Goal: Use online tool/utility: Use online tool/utility

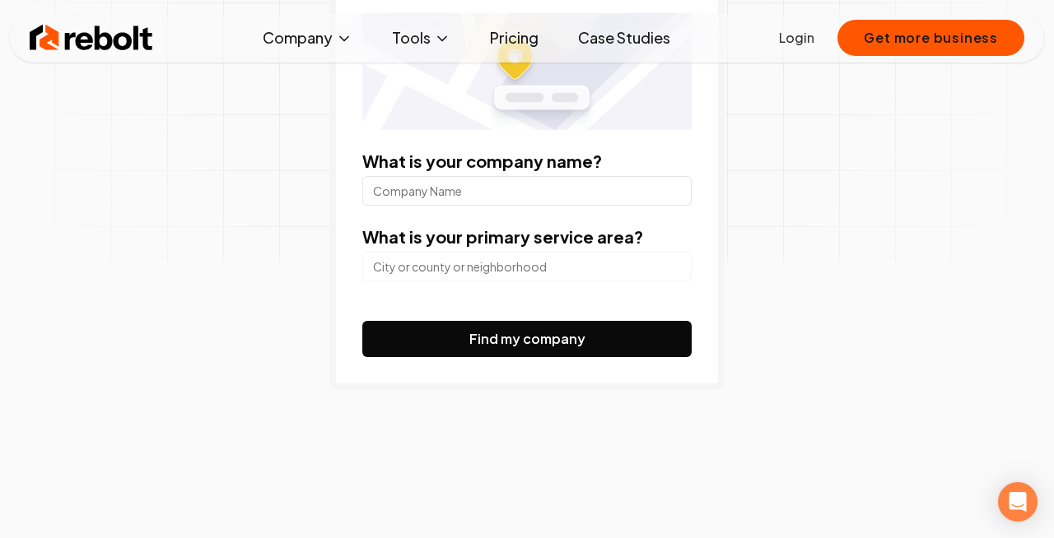
scroll to position [194, 0]
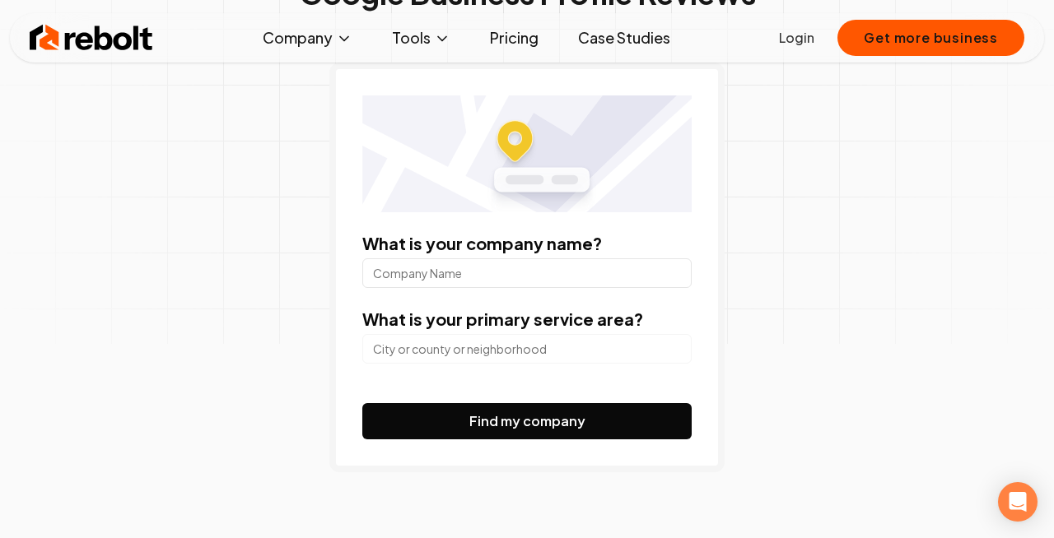
click at [551, 282] on input "What is your company name?" at bounding box center [526, 274] width 329 height 30
type input "pembina valley dental"
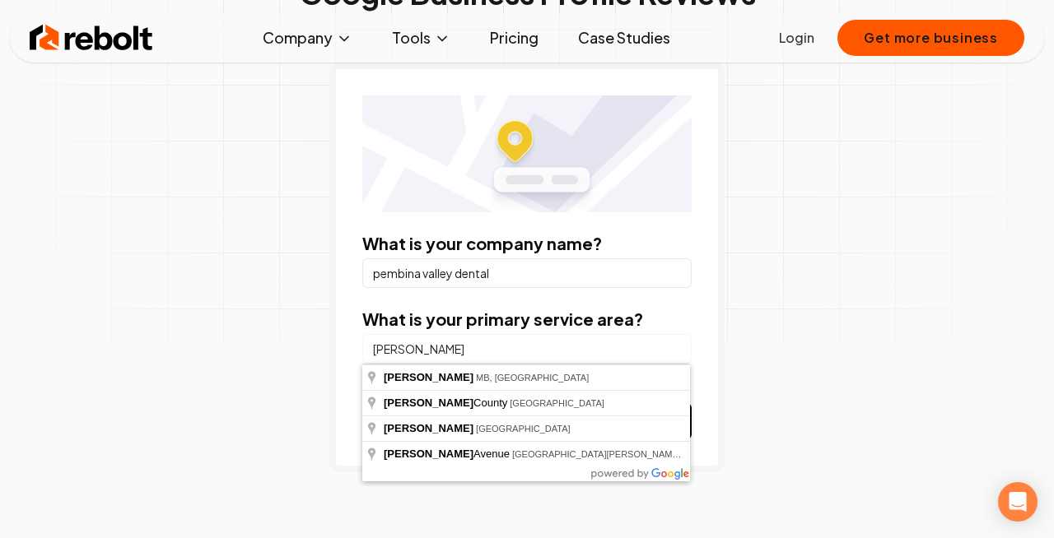
click at [362, 403] on button "Find my company" at bounding box center [526, 421] width 329 height 36
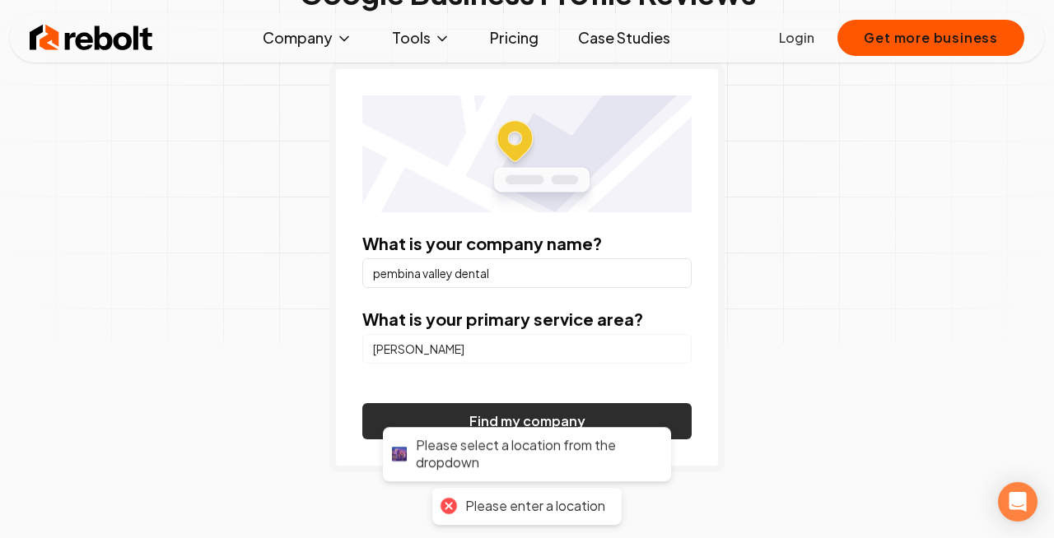
click at [553, 405] on button "Find my company" at bounding box center [526, 421] width 329 height 36
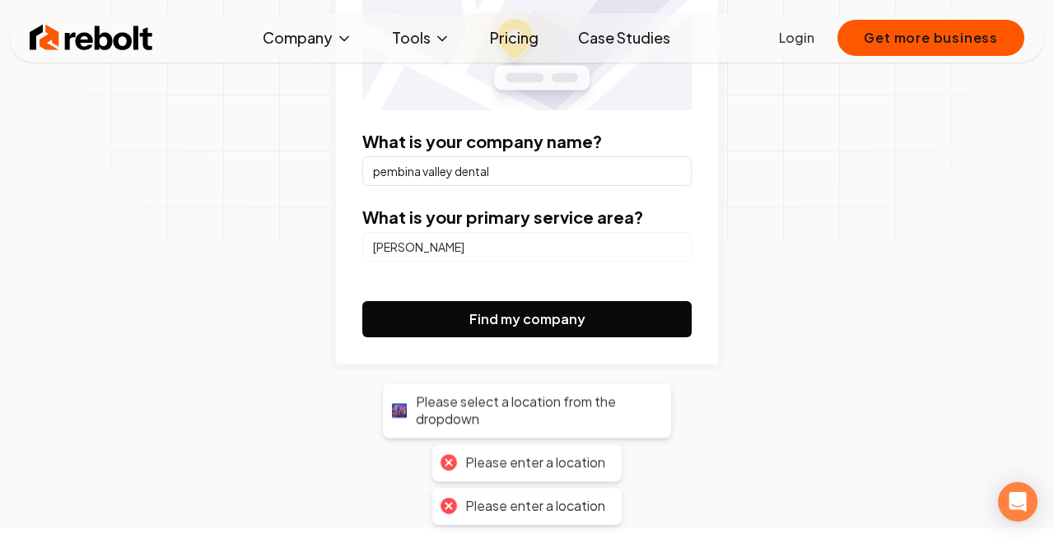
scroll to position [297, 0]
click at [684, 356] on div "What is your company name? pembina valley dental What is your primary service a…" at bounding box center [526, 165] width 395 height 410
click at [666, 340] on div "What is your company name? pembina valley dental What is your primary service a…" at bounding box center [526, 165] width 395 height 410
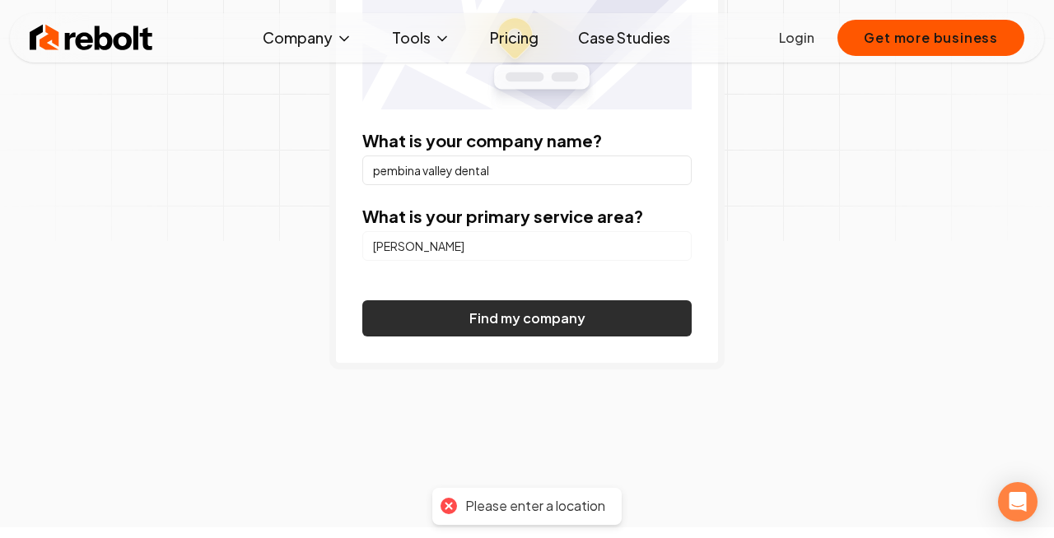
click at [638, 321] on button "Find my company" at bounding box center [526, 319] width 329 height 36
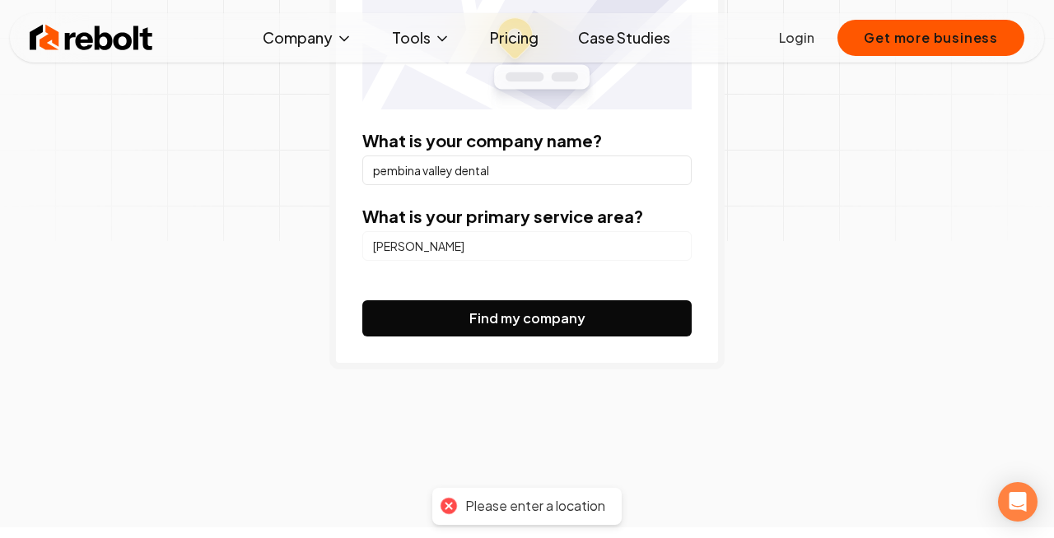
click at [566, 254] on input "[PERSON_NAME]" at bounding box center [526, 246] width 329 height 30
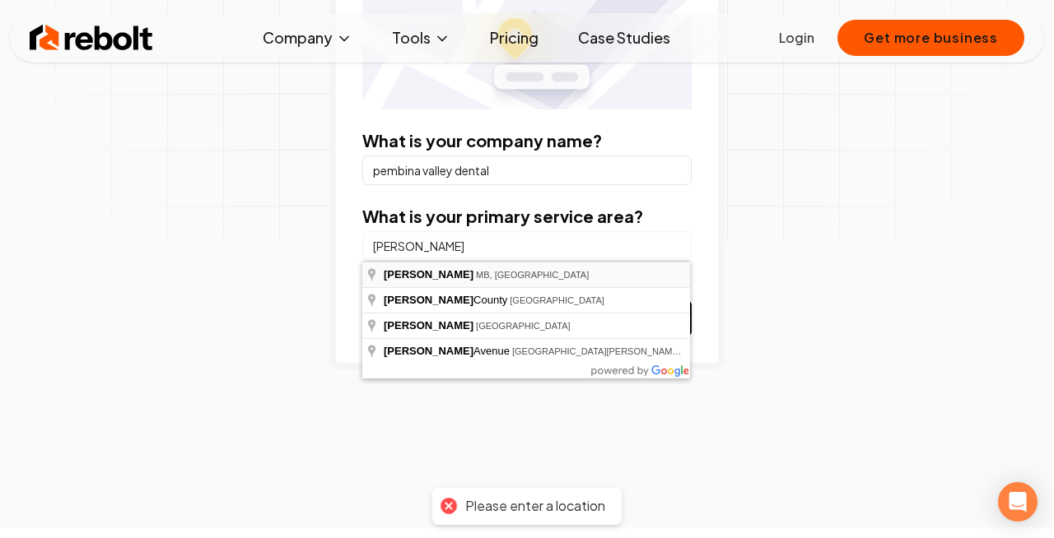
type input "[PERSON_NAME], [GEOGRAPHIC_DATA], [GEOGRAPHIC_DATA]"
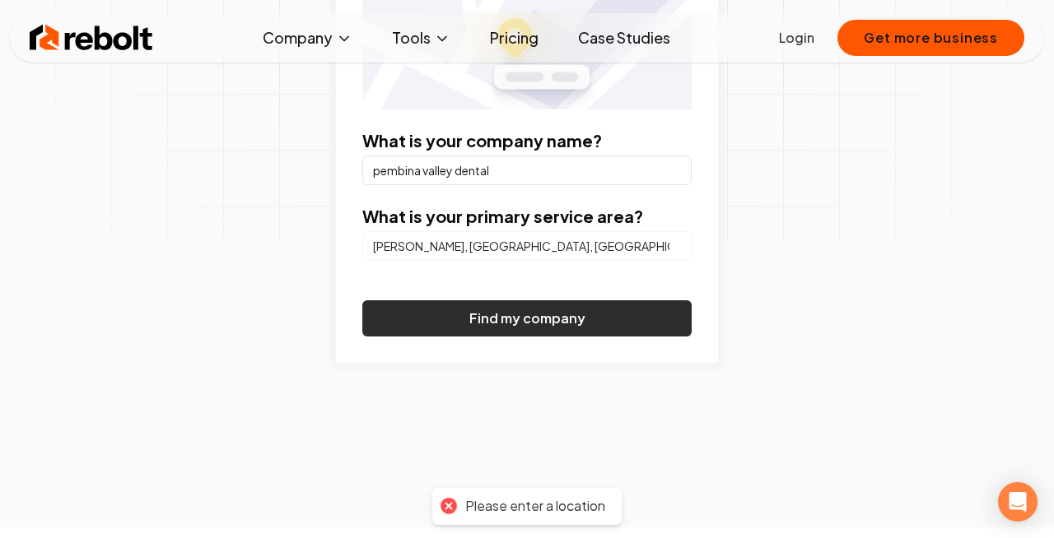
click at [521, 315] on button "Find my company" at bounding box center [526, 319] width 329 height 36
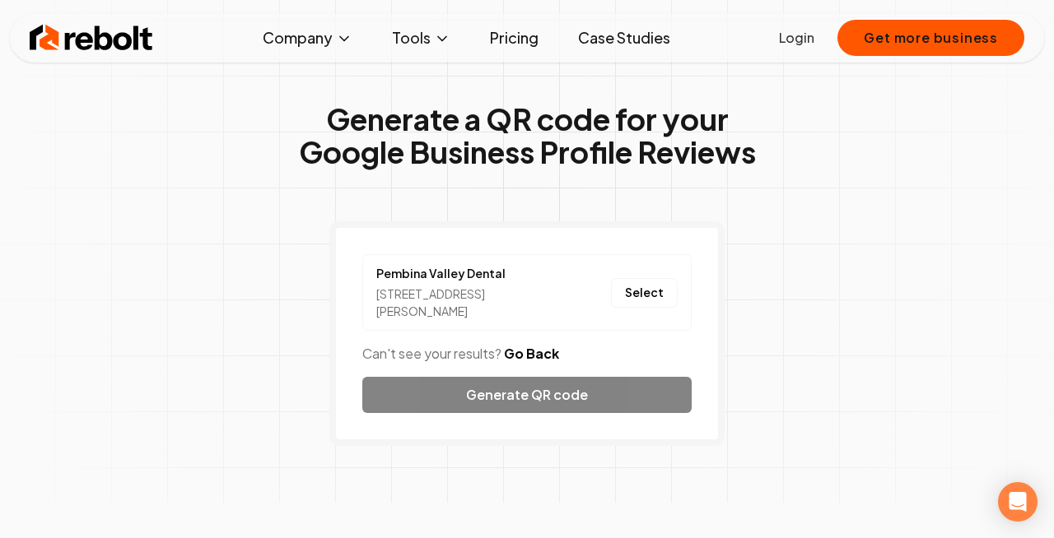
scroll to position [35, 0]
click at [656, 301] on button "Select" at bounding box center [644, 294] width 67 height 30
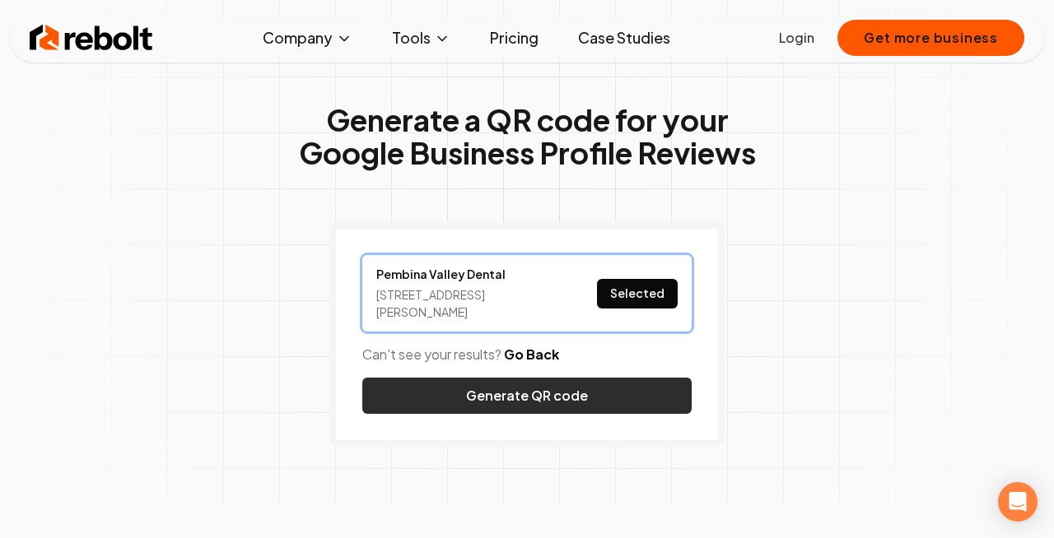
click at [604, 401] on button "Generate QR code" at bounding box center [526, 396] width 329 height 36
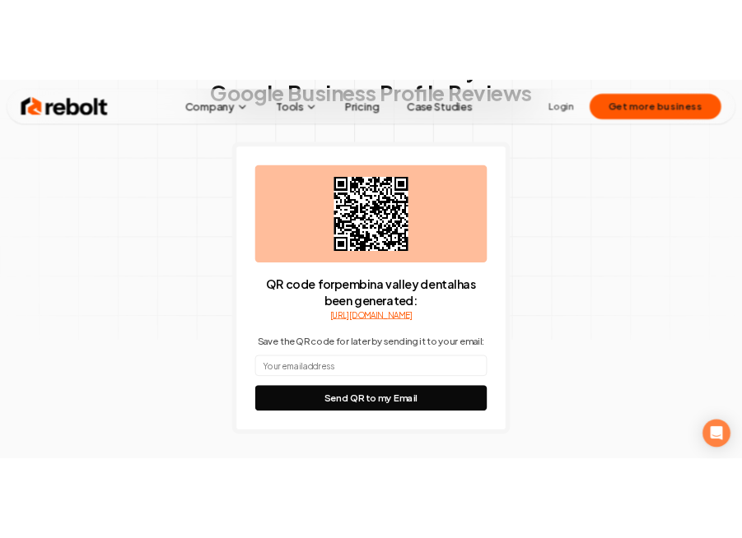
scroll to position [193, 0]
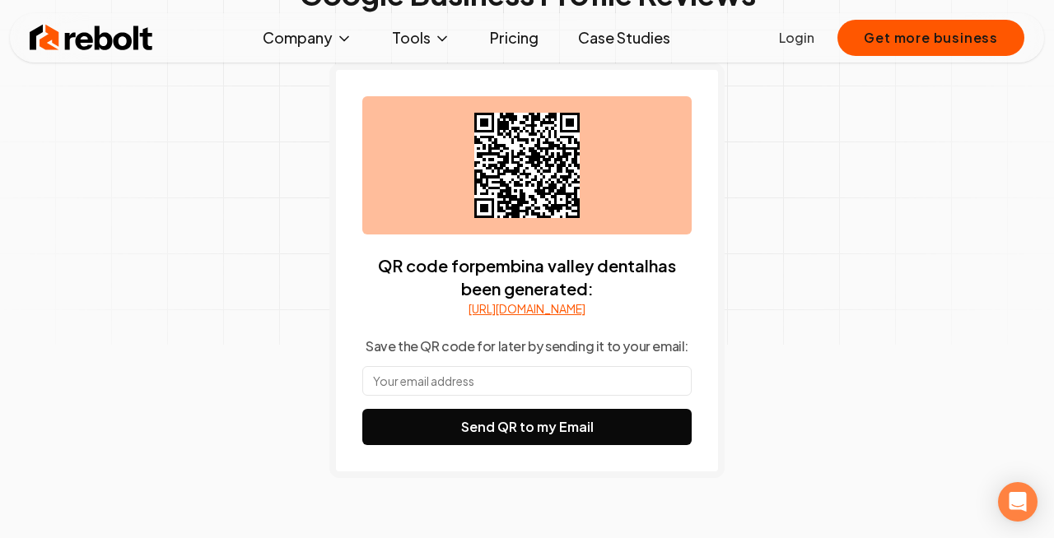
click at [577, 394] on input "text" at bounding box center [526, 381] width 329 height 30
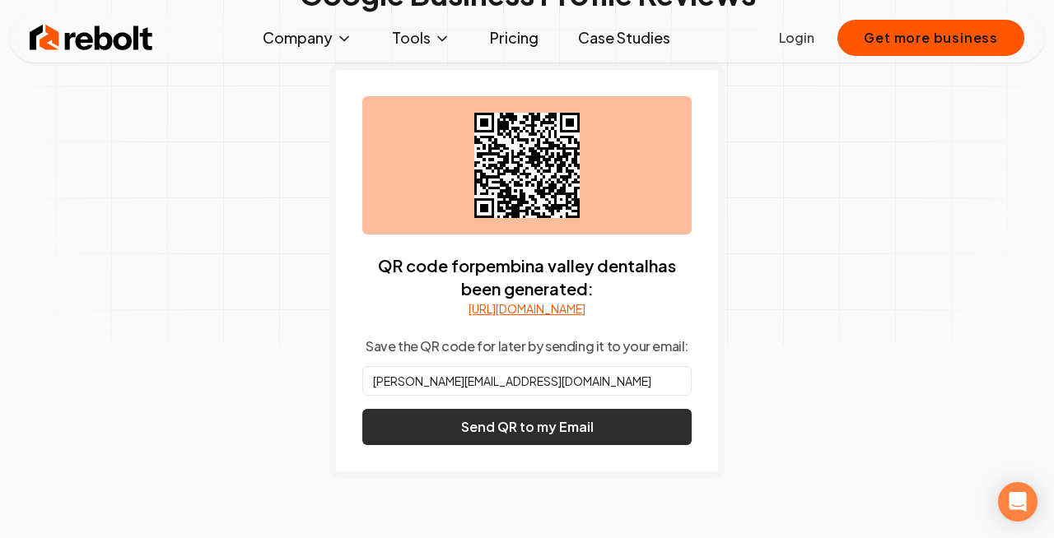
type input "[PERSON_NAME][EMAIL_ADDRESS][DOMAIN_NAME]"
click at [504, 445] on button "Send QR to my Email" at bounding box center [526, 427] width 329 height 36
